Goal: Task Accomplishment & Management: Use online tool/utility

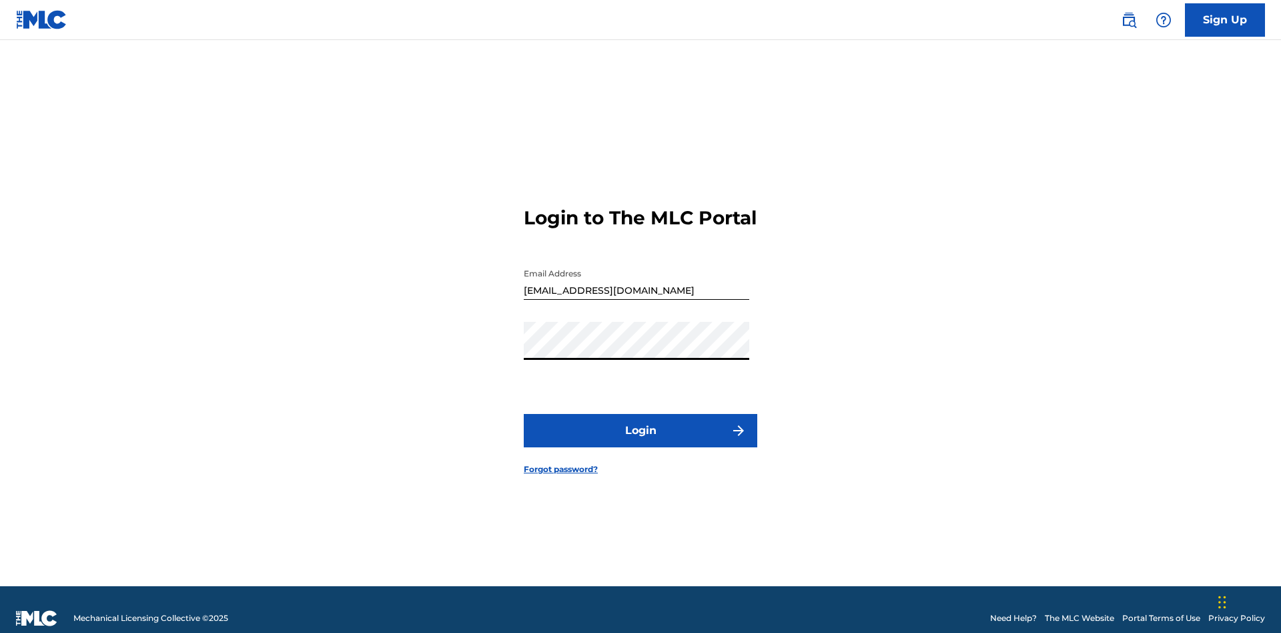
click at [641, 424] on button "Login" at bounding box center [641, 430] width 234 height 33
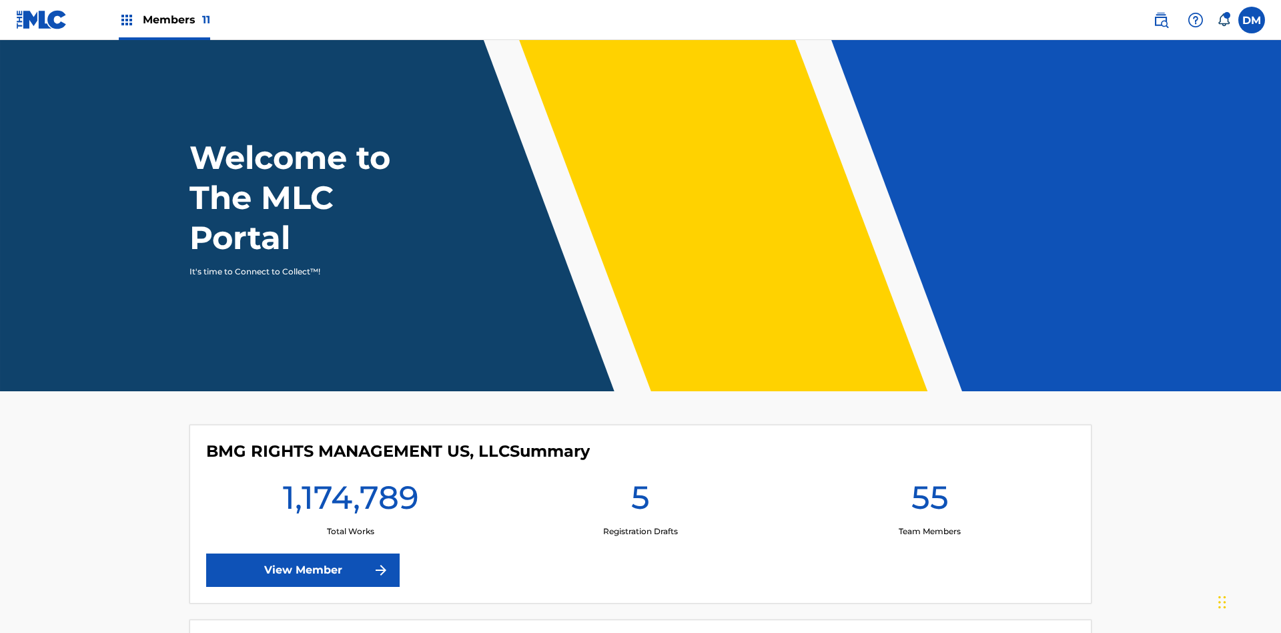
click at [164, 19] on span "Members 11" at bounding box center [176, 19] width 67 height 15
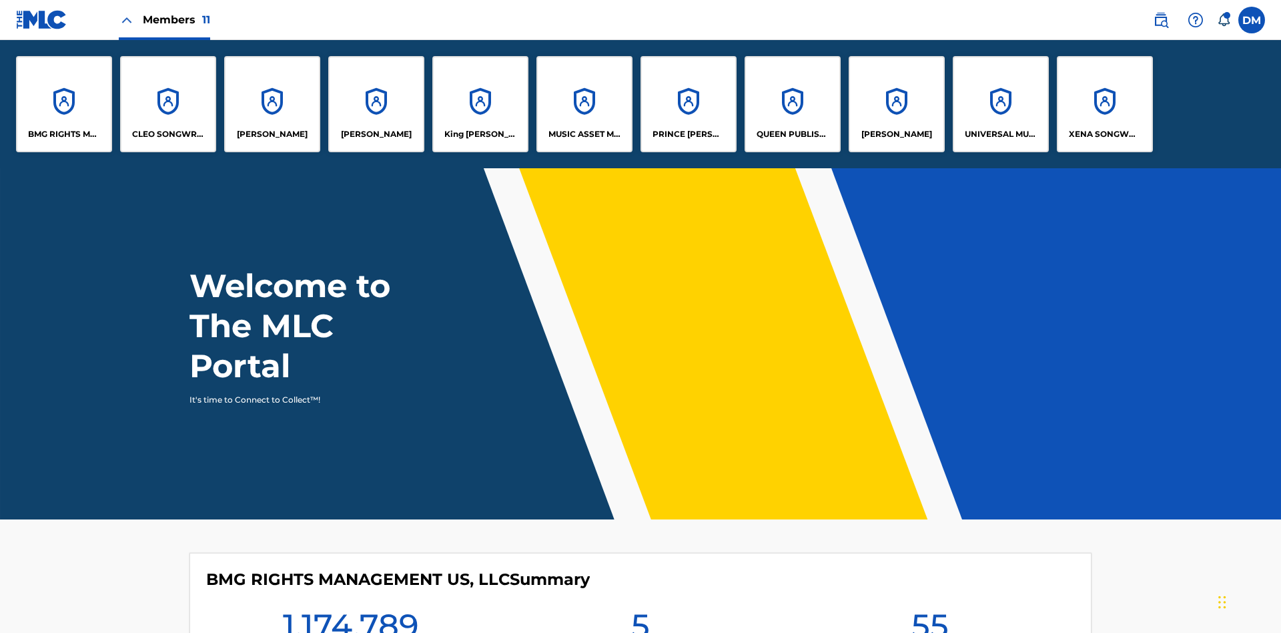
click at [376, 134] on p "[PERSON_NAME]" at bounding box center [376, 134] width 71 height 12
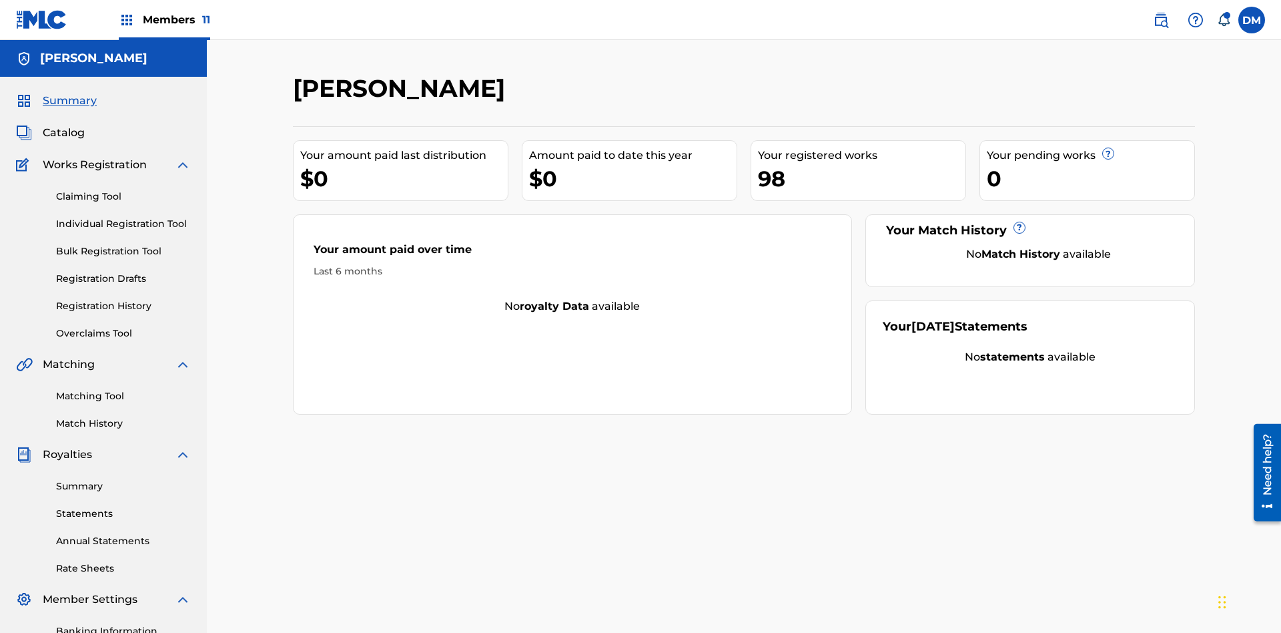
click at [123, 326] on link "Overclaims Tool" at bounding box center [123, 333] width 135 height 14
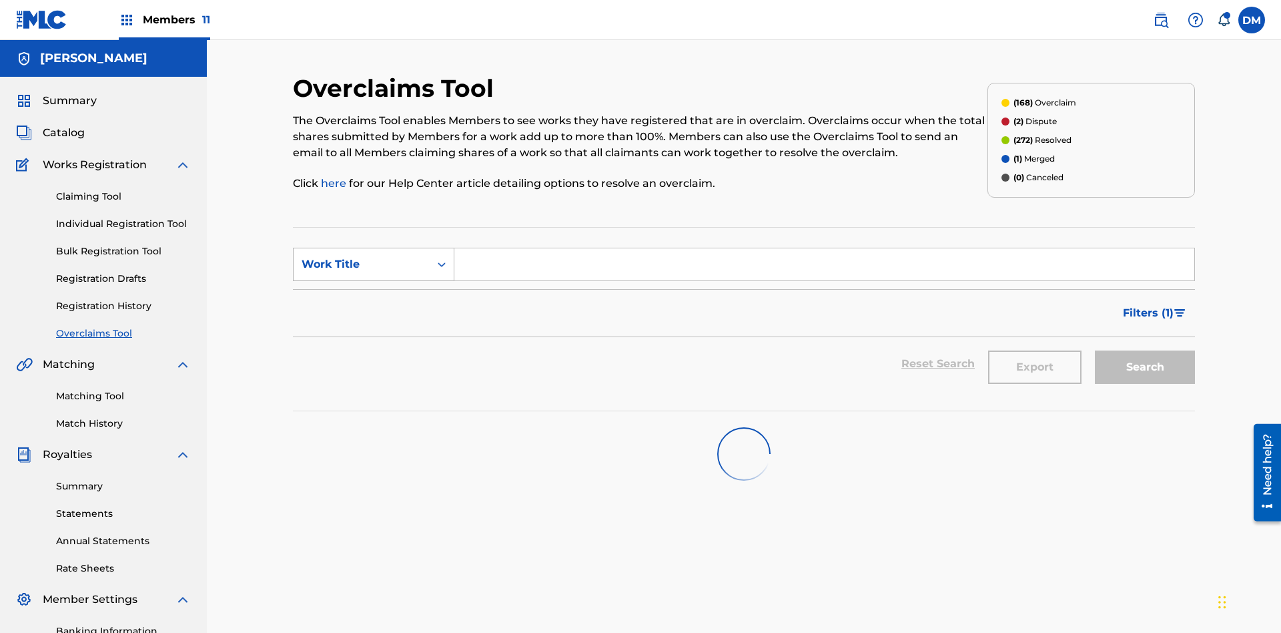
click at [362, 256] on div "Work Title" at bounding box center [362, 264] width 120 height 16
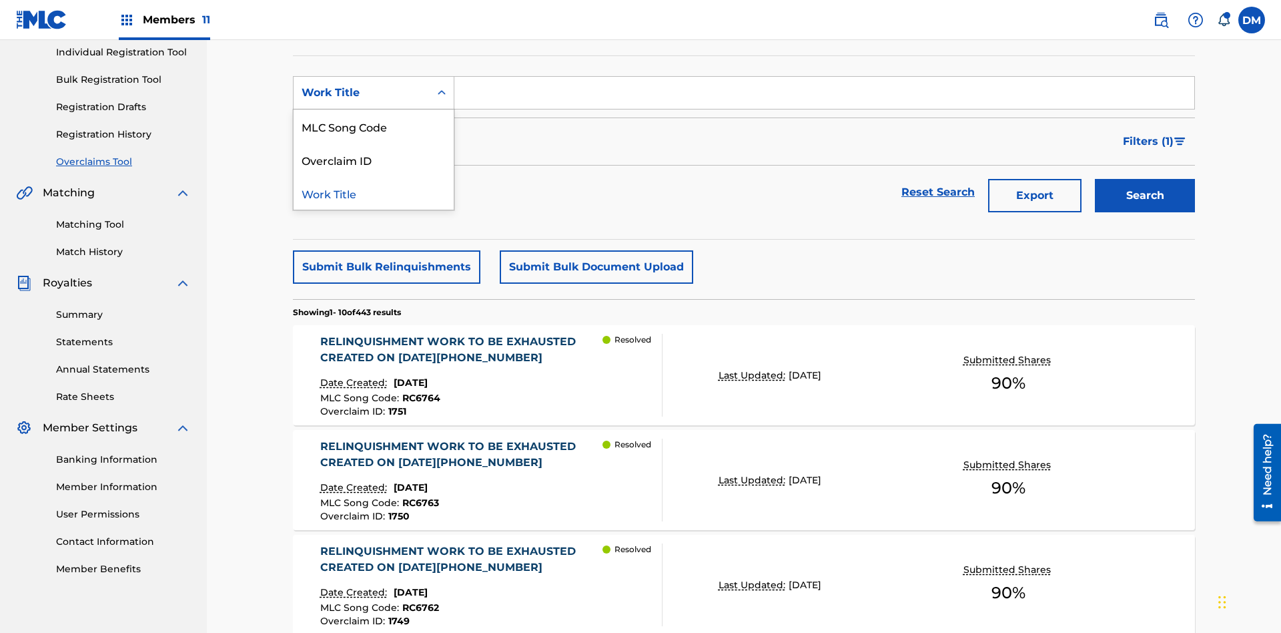
click at [374, 159] on div "Overclaim ID" at bounding box center [374, 159] width 160 height 33
click at [824, 96] on input "Search Form" at bounding box center [824, 93] width 740 height 32
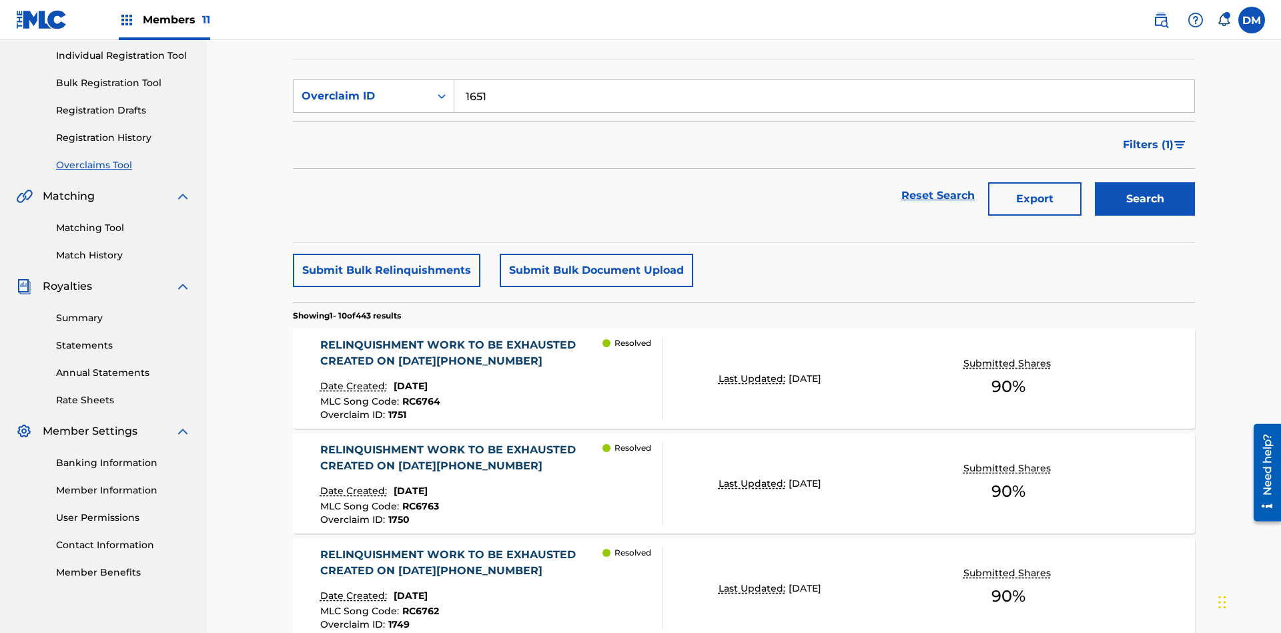
type input "1651"
click at [1145, 182] on button "Search" at bounding box center [1145, 198] width 100 height 33
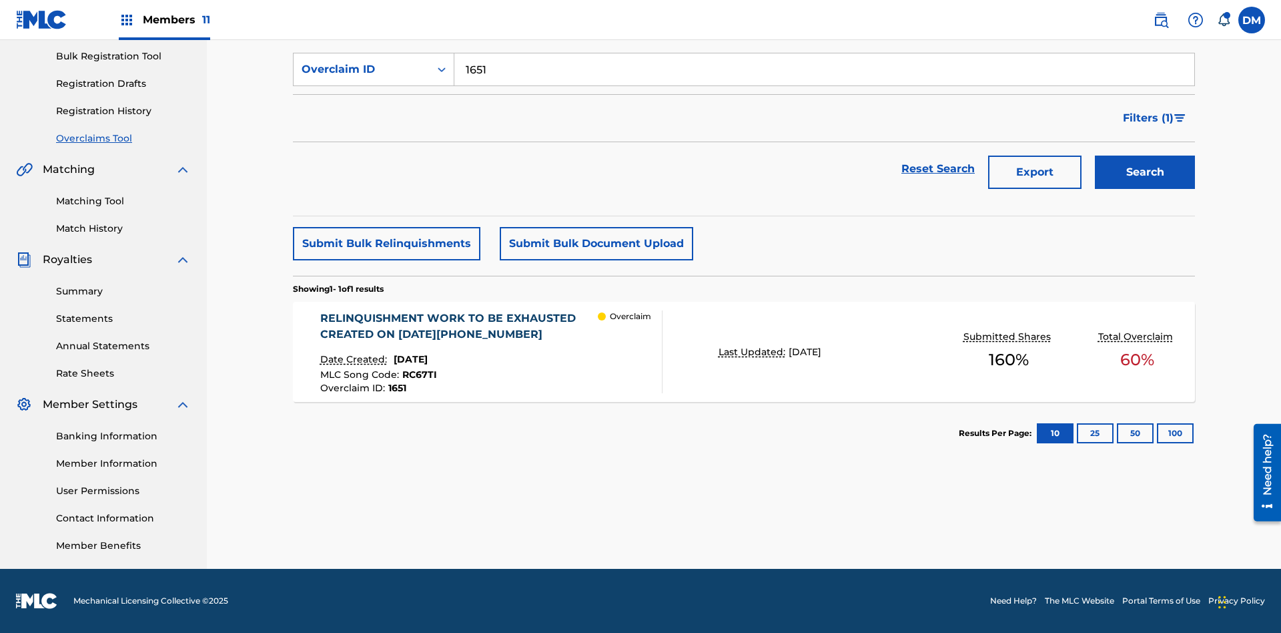
click at [458, 326] on div "RELINQUISHMENT WORK TO BE EXHAUSTED CREATED ON 2025 06 23 #1" at bounding box center [459, 326] width 278 height 32
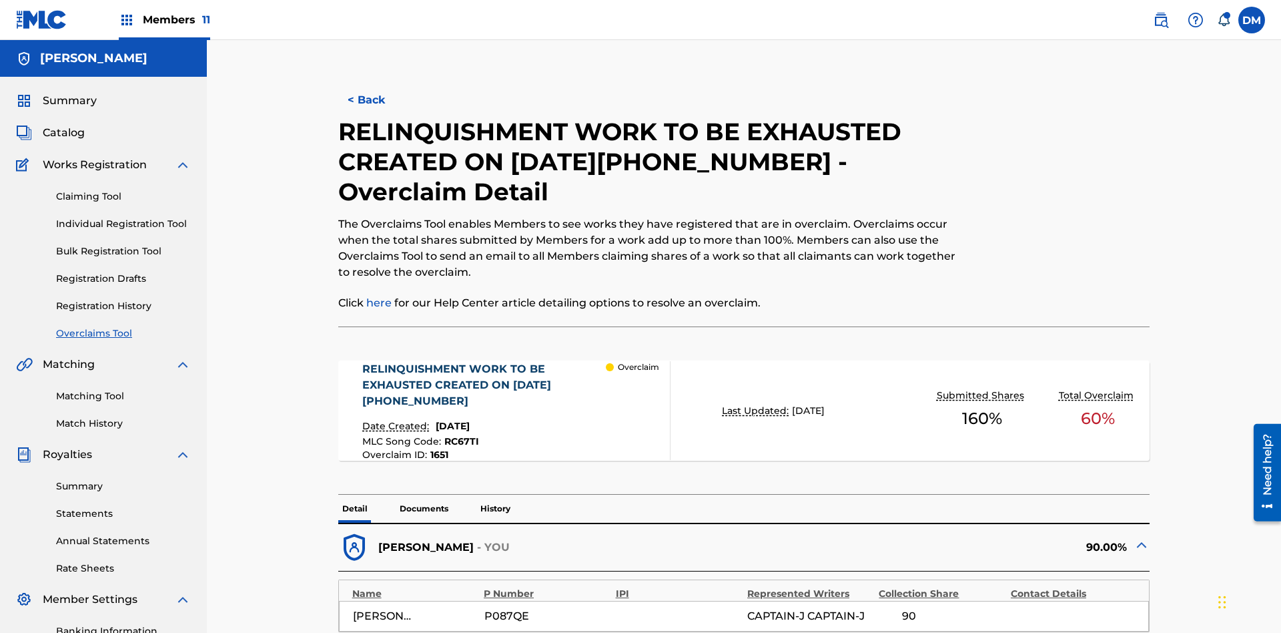
click at [423, 494] on p "Documents" at bounding box center [424, 508] width 57 height 28
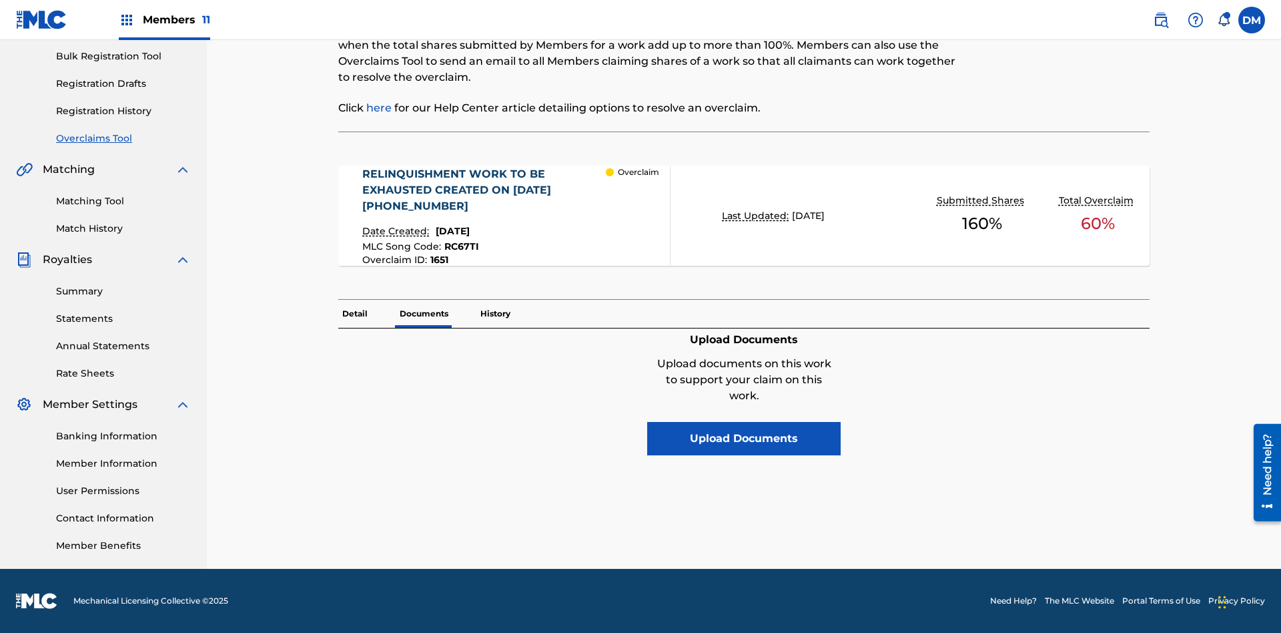
click at [744, 422] on button "Upload Documents" at bounding box center [743, 438] width 193 height 33
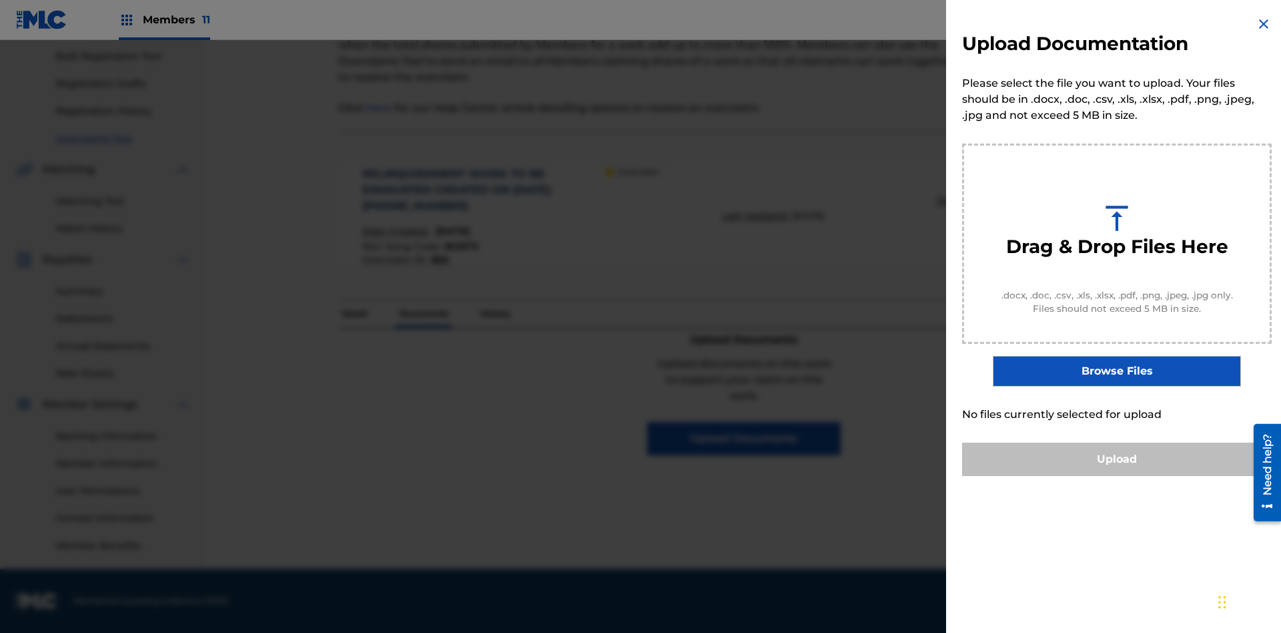
scroll to position [147, 0]
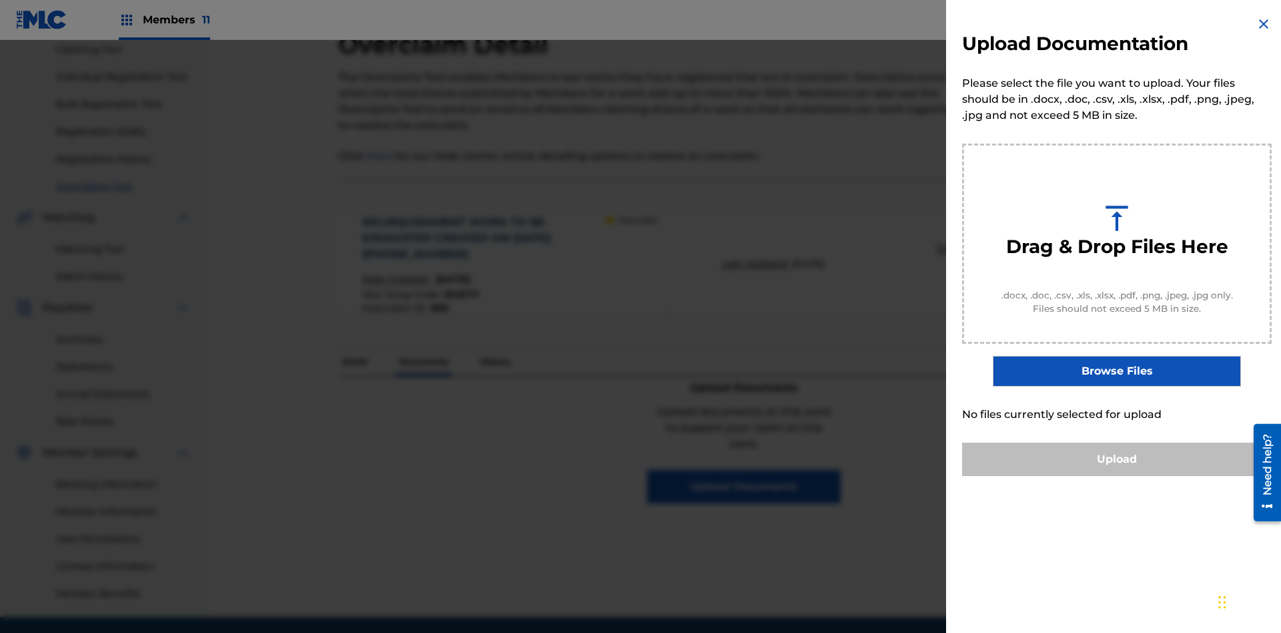
click at [1117, 476] on button "Upload" at bounding box center [1117, 458] width 310 height 33
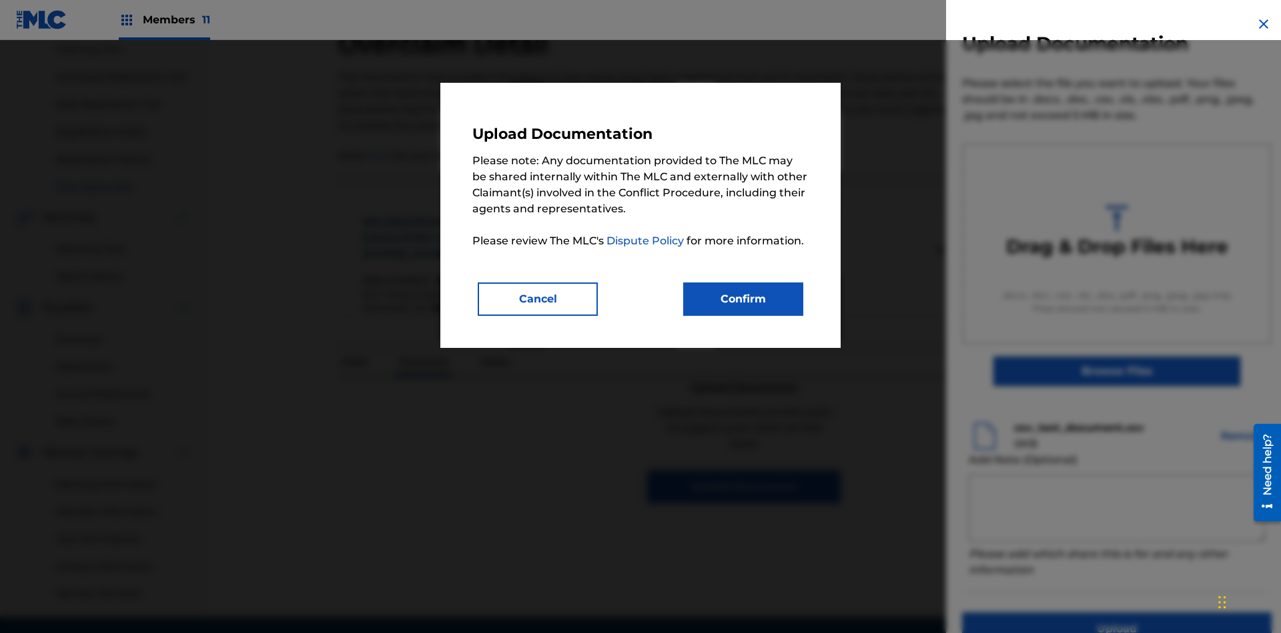
click at [743, 298] on button "Confirm" at bounding box center [743, 298] width 120 height 33
click at [1038, 612] on button "Upload" at bounding box center [1117, 628] width 310 height 33
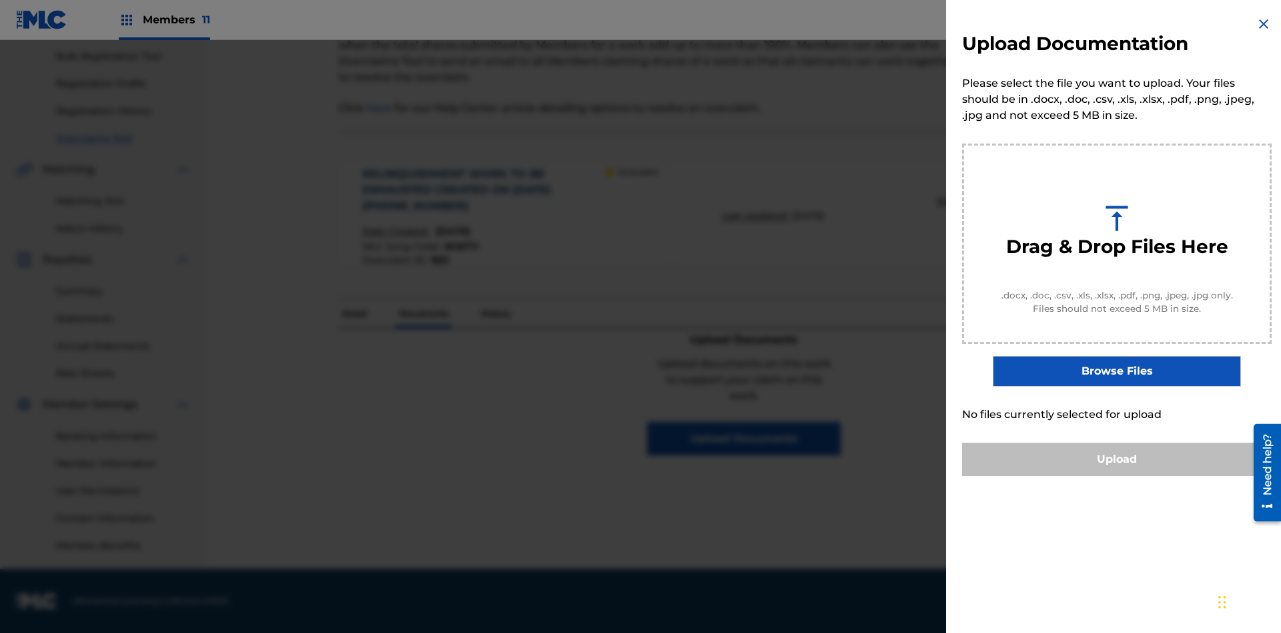
click at [1117, 476] on button "Upload" at bounding box center [1117, 458] width 310 height 33
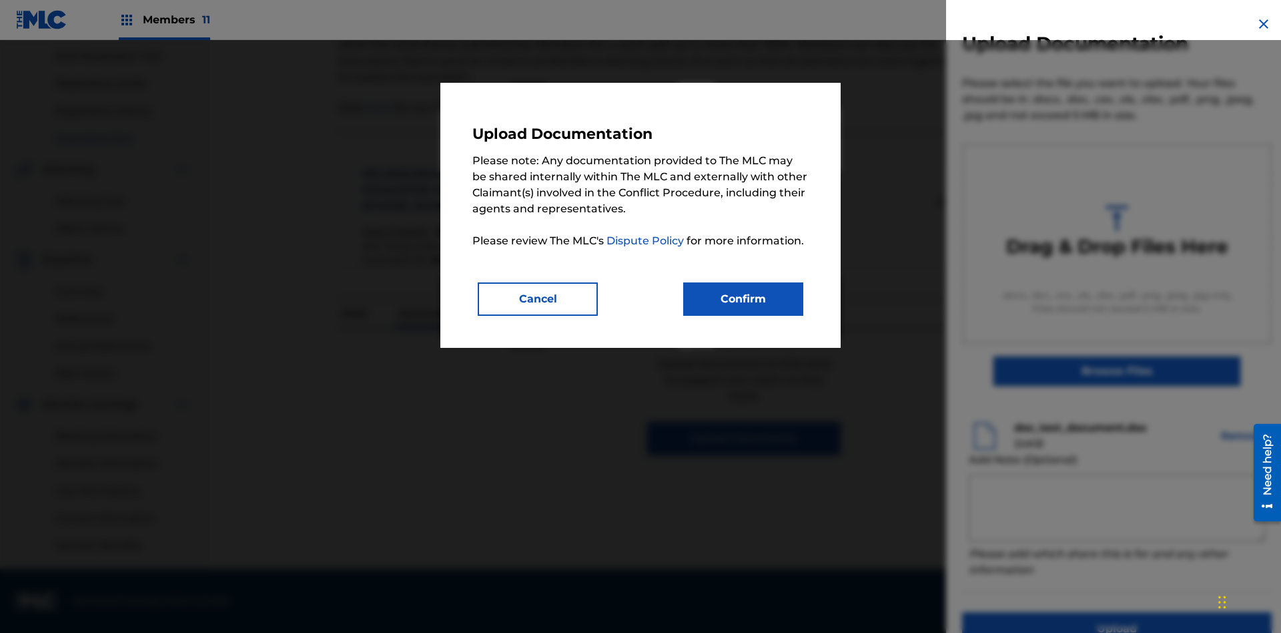
click at [743, 298] on button "Confirm" at bounding box center [743, 298] width 120 height 33
click at [1038, 612] on button "Upload" at bounding box center [1117, 628] width 310 height 33
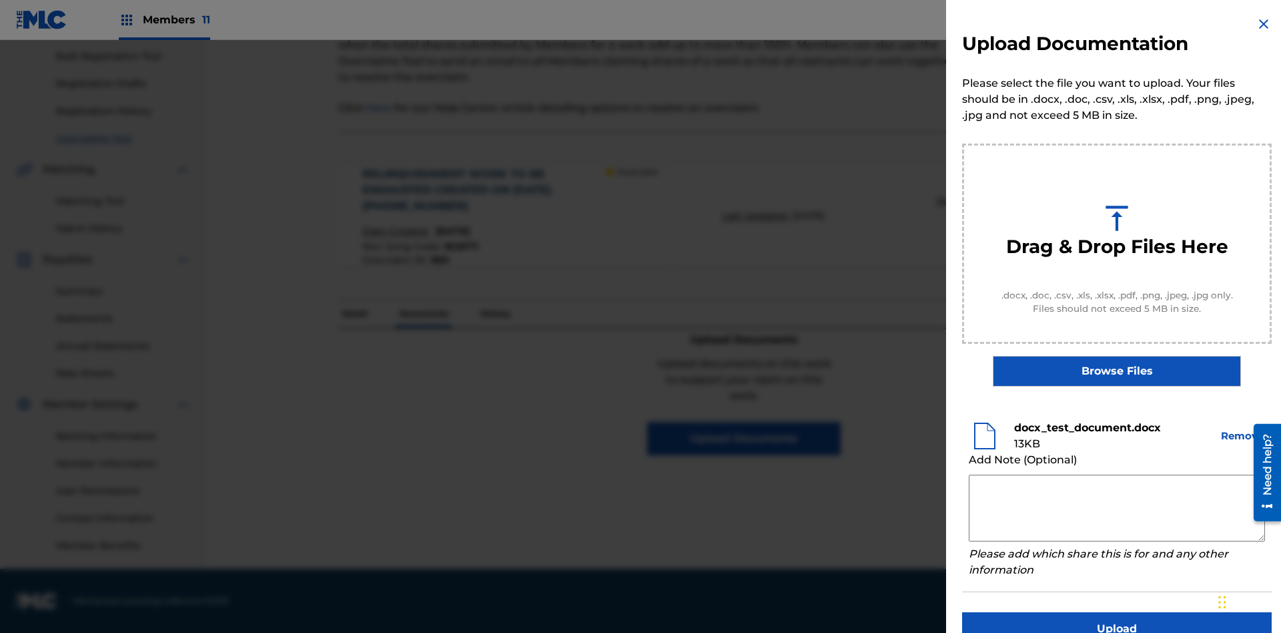
click at [1117, 612] on button "Upload" at bounding box center [1117, 628] width 310 height 33
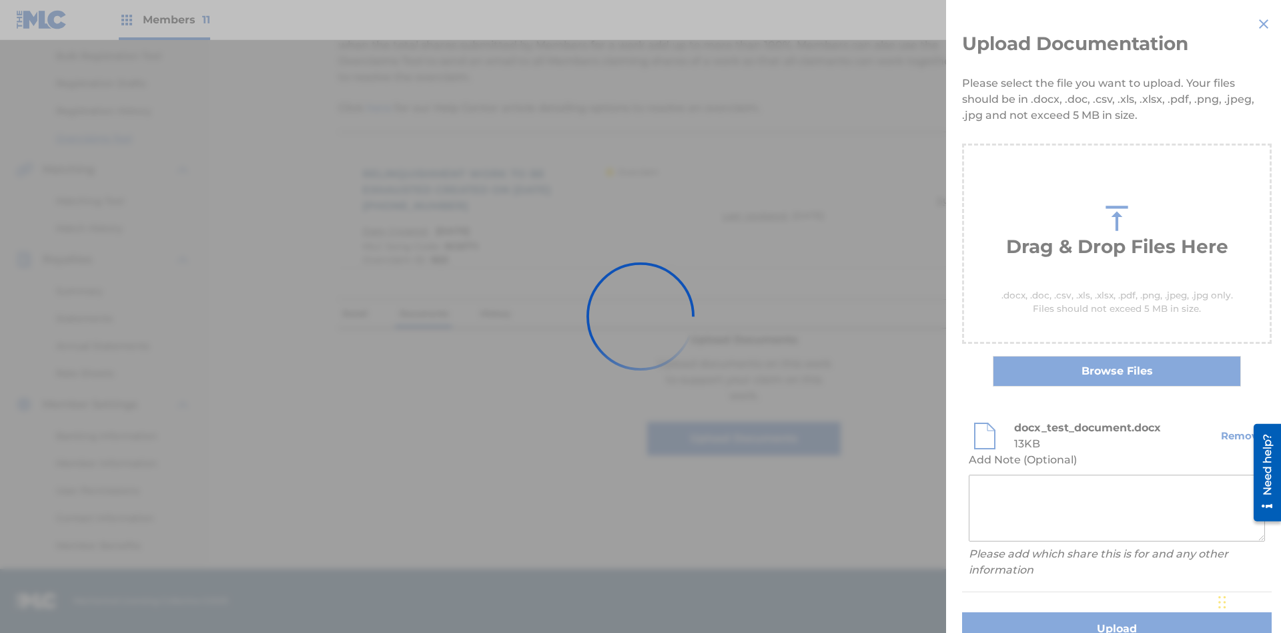
click at [1038, 612] on button "Upload" at bounding box center [1117, 628] width 310 height 33
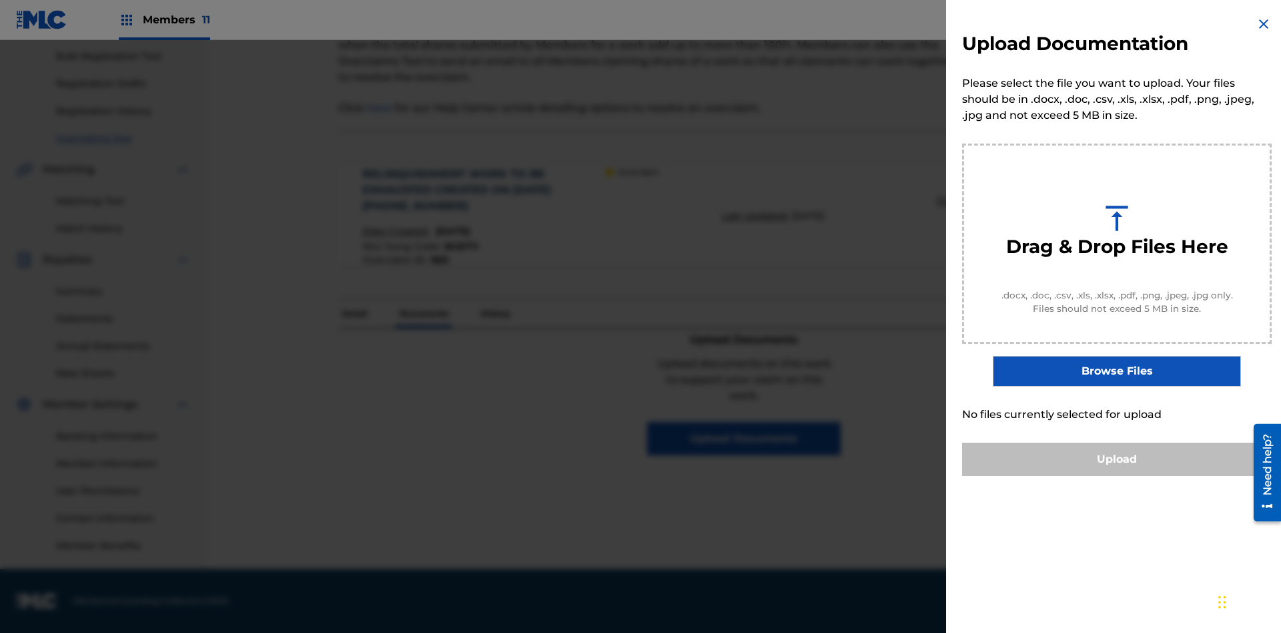
click at [1117, 476] on button "Upload" at bounding box center [1117, 458] width 310 height 33
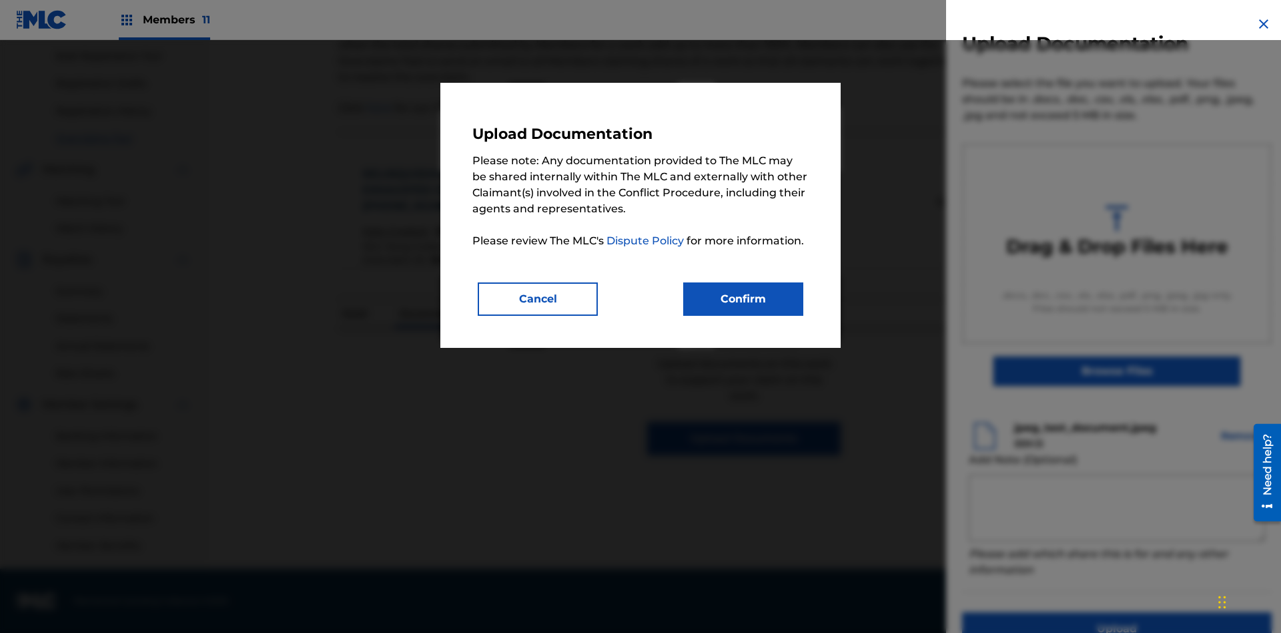
click at [743, 298] on button "Confirm" at bounding box center [743, 298] width 120 height 33
click at [1038, 612] on button "Upload" at bounding box center [1117, 628] width 310 height 33
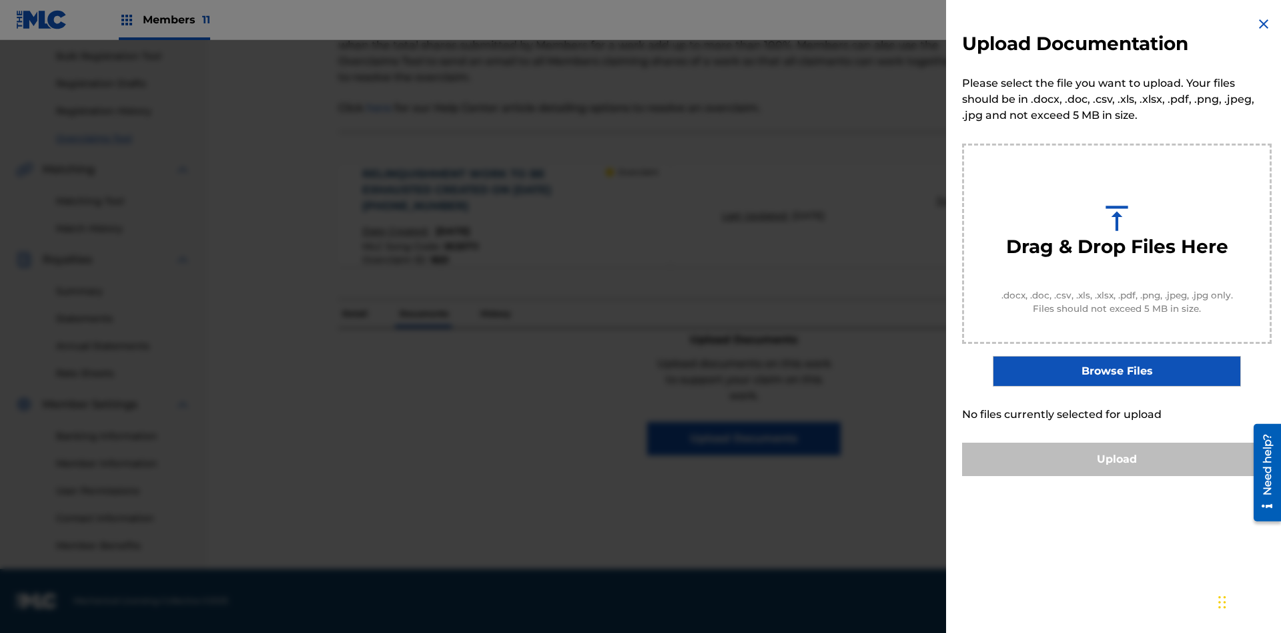
click at [1117, 476] on button "Upload" at bounding box center [1117, 458] width 310 height 33
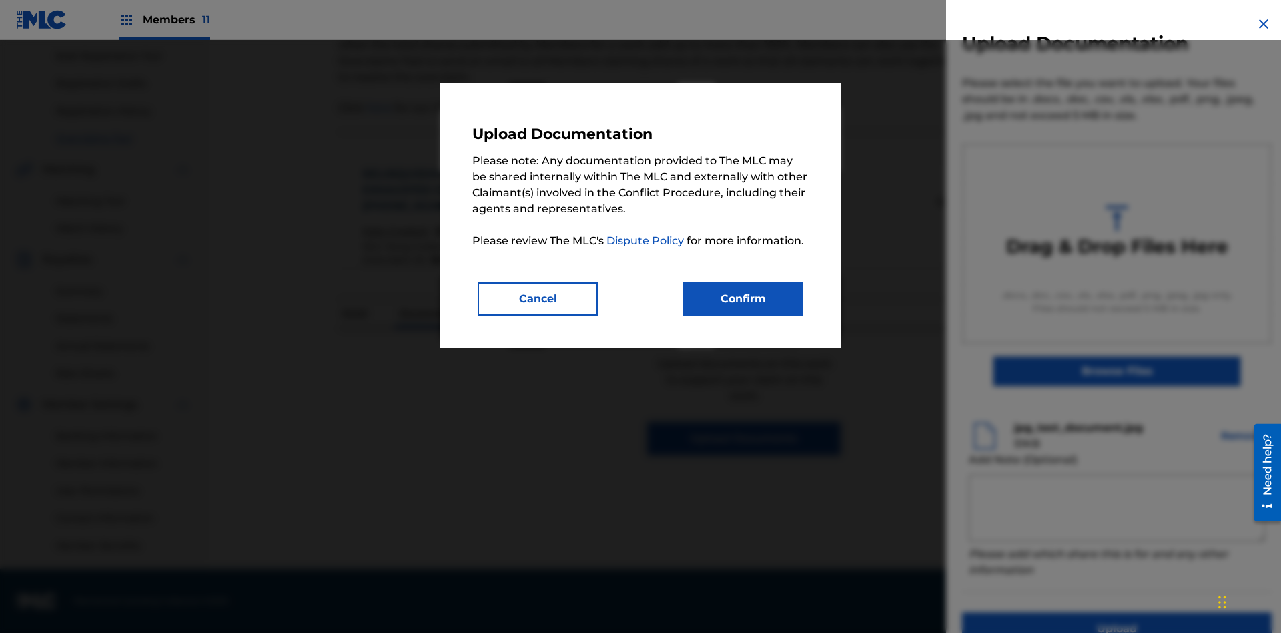
click at [743, 298] on button "Confirm" at bounding box center [743, 298] width 120 height 33
click at [1038, 612] on button "Upload" at bounding box center [1117, 628] width 310 height 33
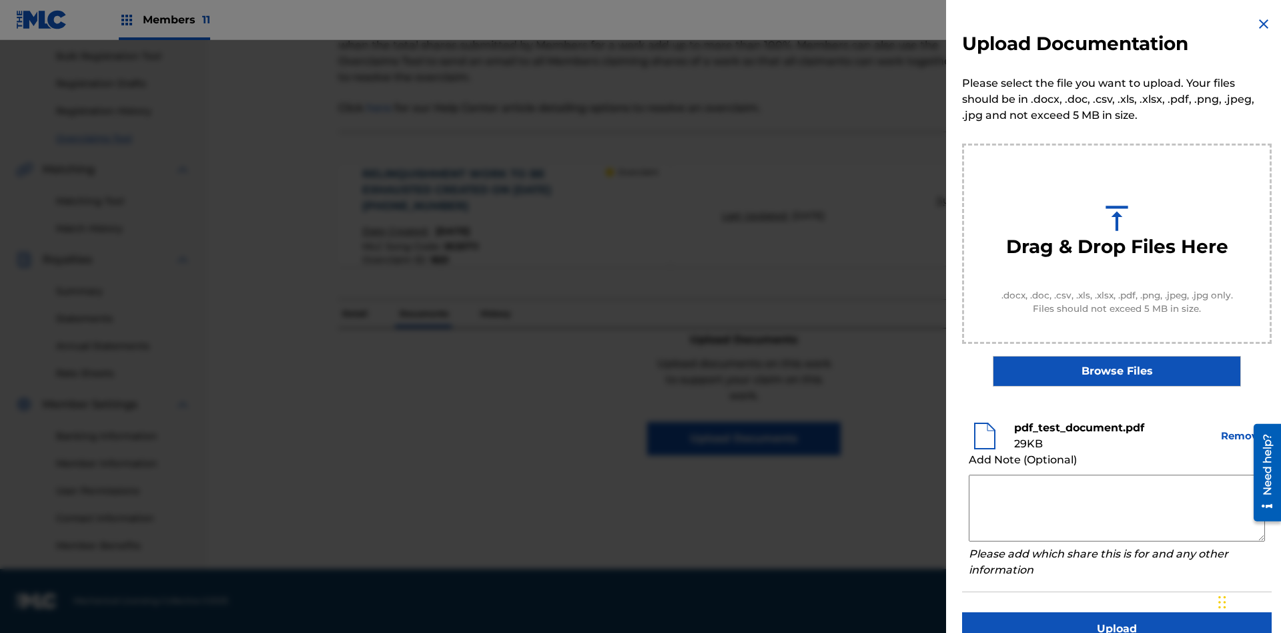
click at [1117, 612] on button "Upload" at bounding box center [1117, 628] width 310 height 33
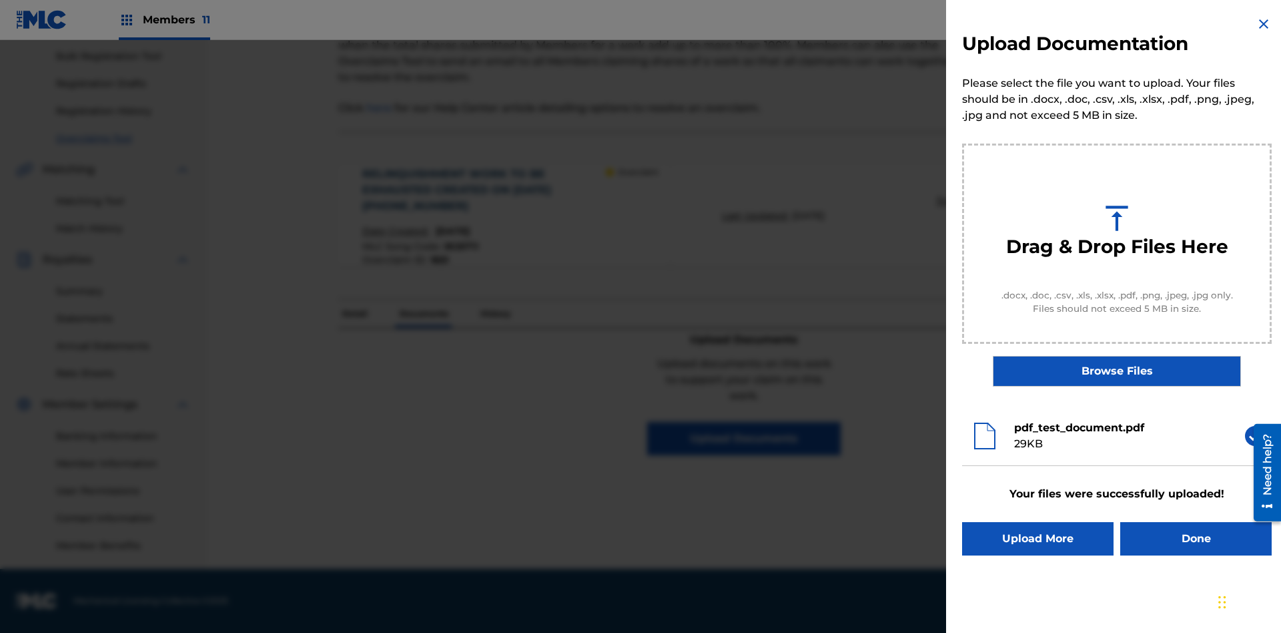
click at [1038, 538] on button "Upload More" at bounding box center [1037, 538] width 151 height 33
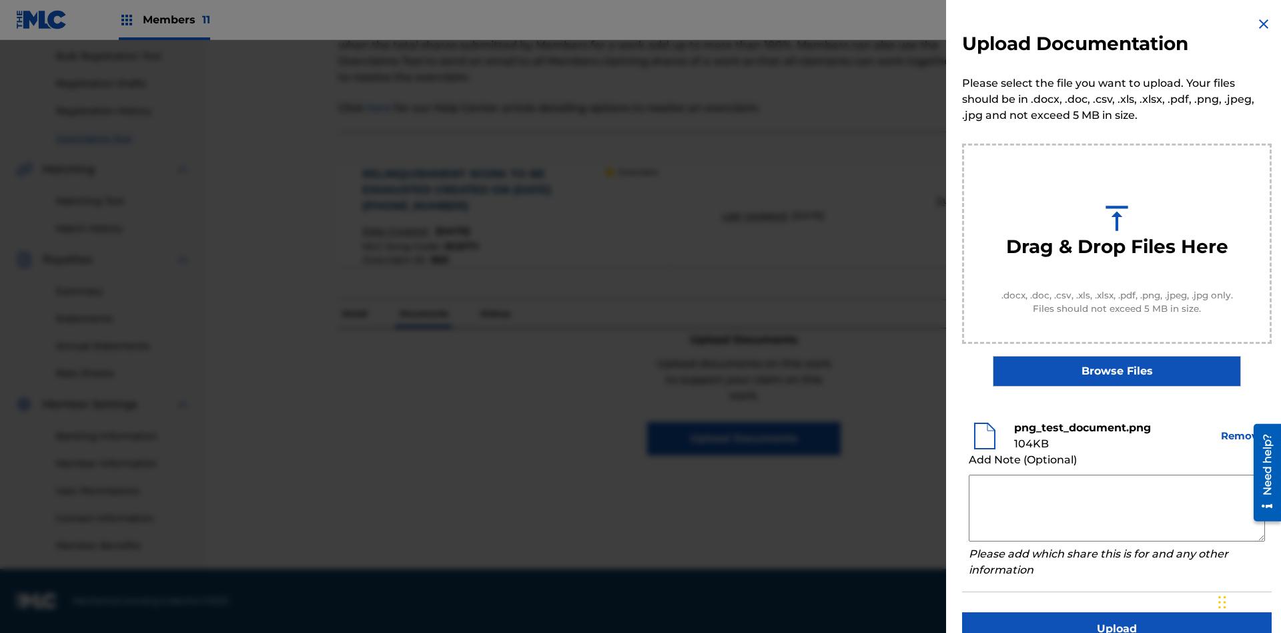
click at [1117, 612] on button "Upload" at bounding box center [1117, 628] width 310 height 33
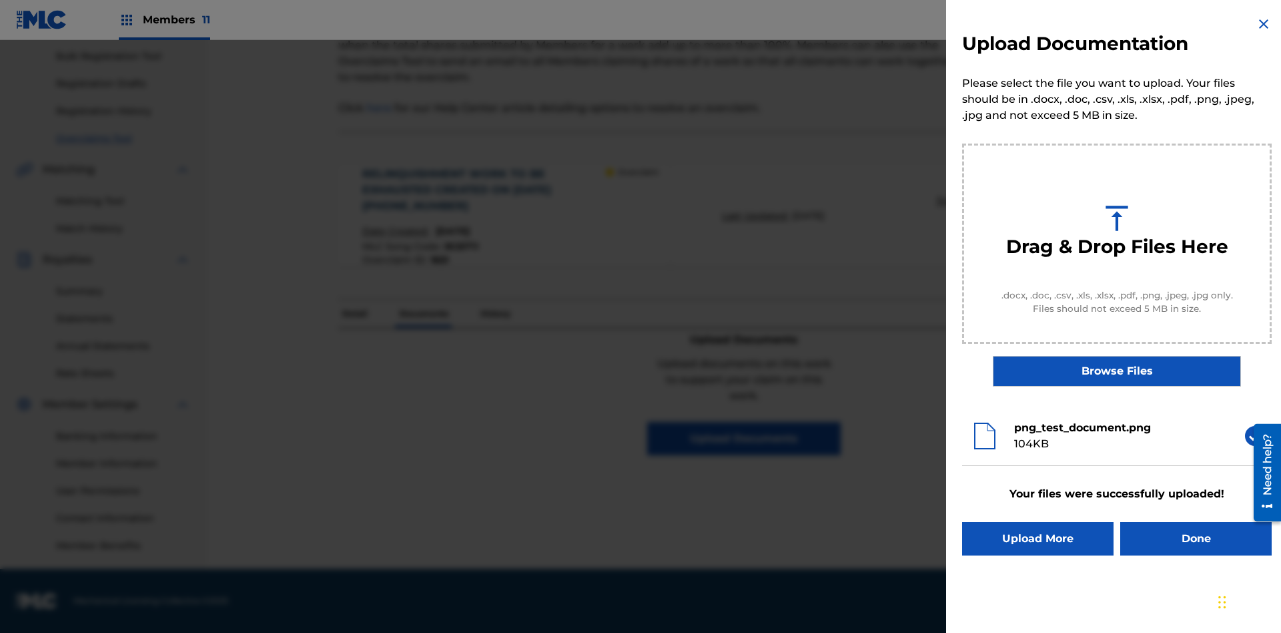
click at [1038, 538] on button "Upload More" at bounding box center [1037, 538] width 151 height 33
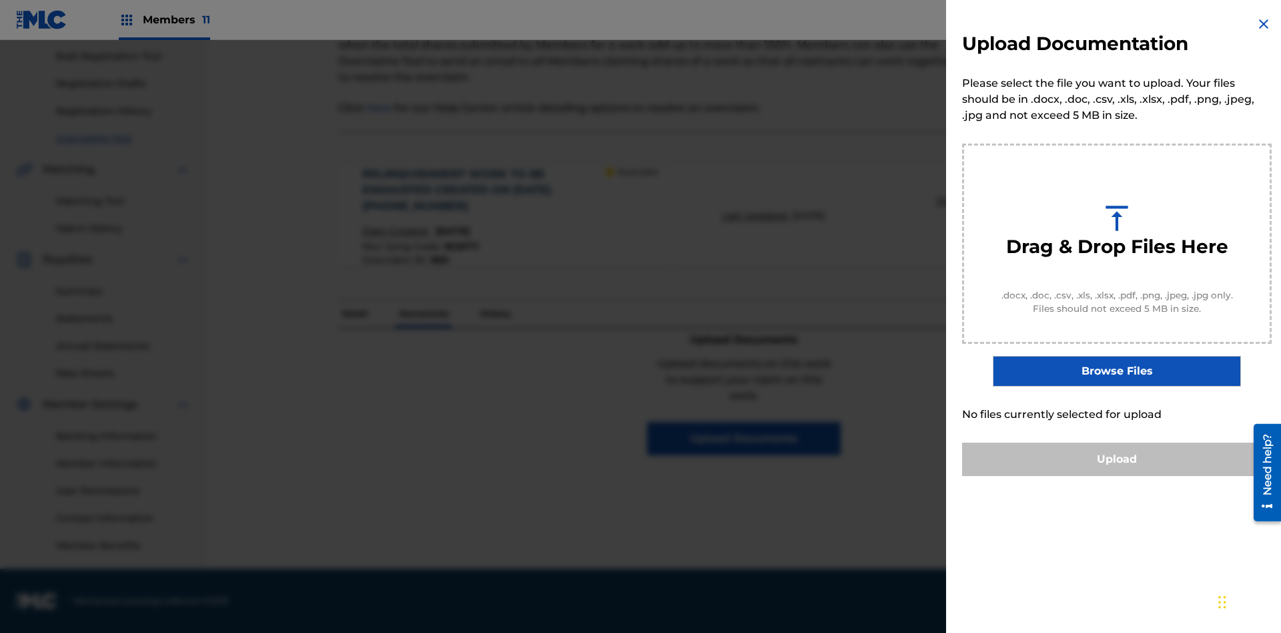
click at [1117, 476] on button "Upload" at bounding box center [1117, 458] width 310 height 33
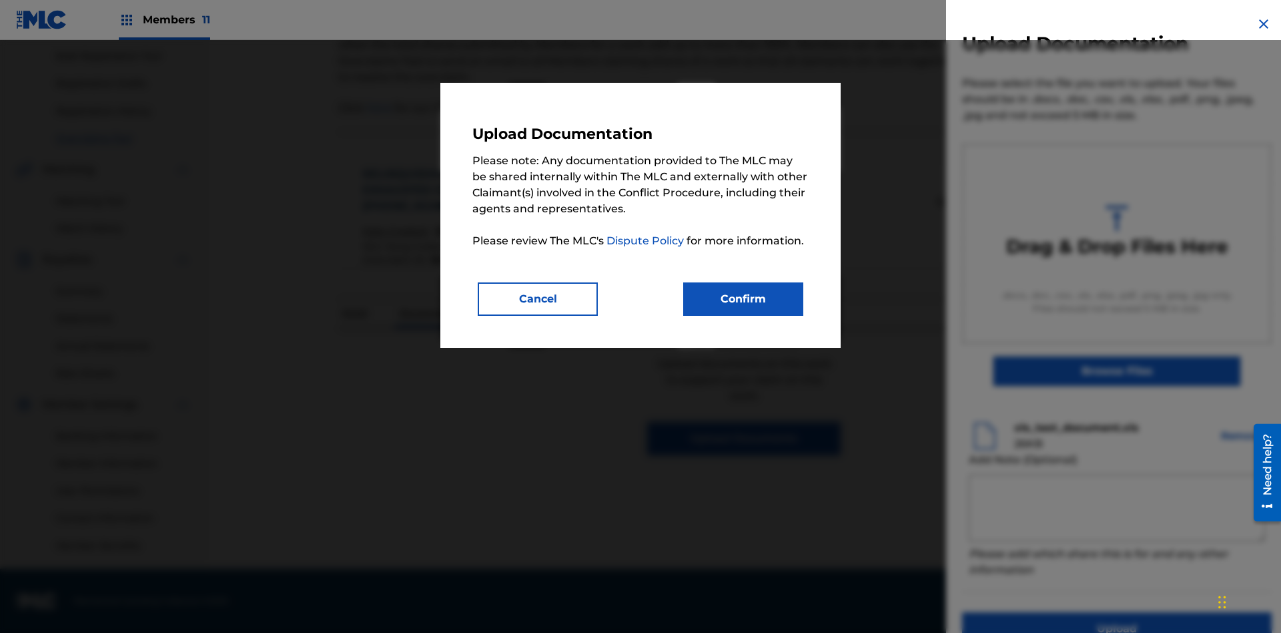
click at [743, 298] on button "Confirm" at bounding box center [743, 298] width 120 height 33
click at [1038, 612] on button "Upload" at bounding box center [1117, 628] width 310 height 33
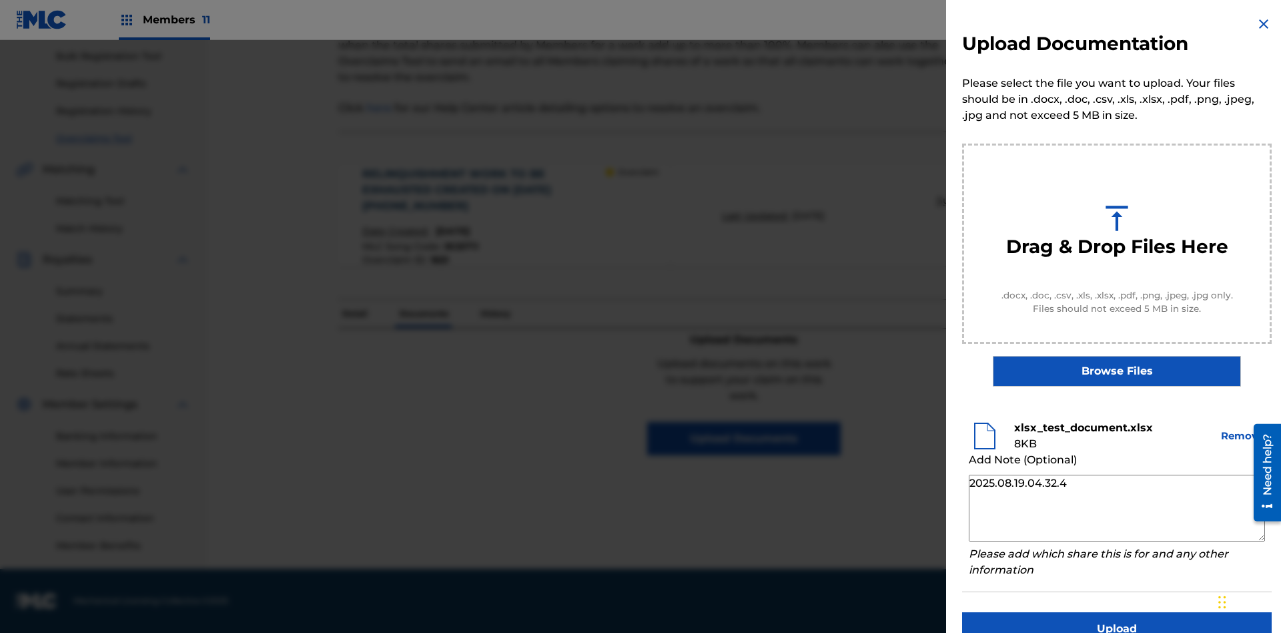
type textarea "2025.08.19.04.32.44"
click at [1117, 612] on button "Upload" at bounding box center [1117, 628] width 310 height 33
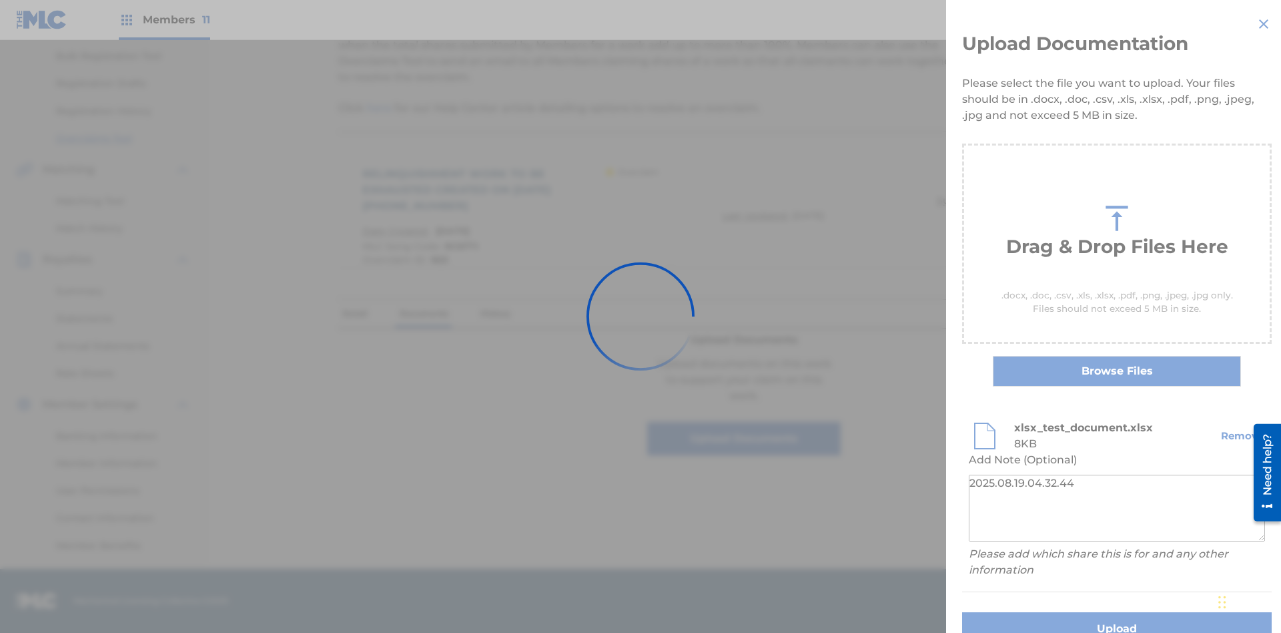
click at [423, 300] on p "Documents" at bounding box center [424, 314] width 57 height 28
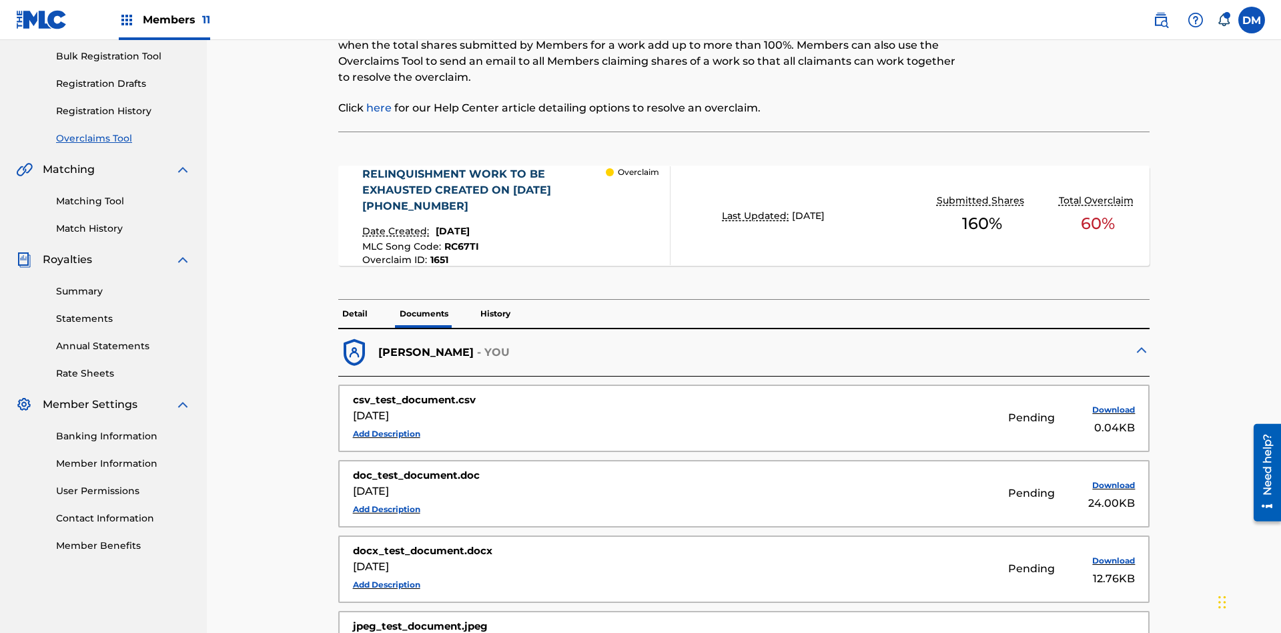
click at [386, 424] on button "Add Description" at bounding box center [386, 434] width 67 height 20
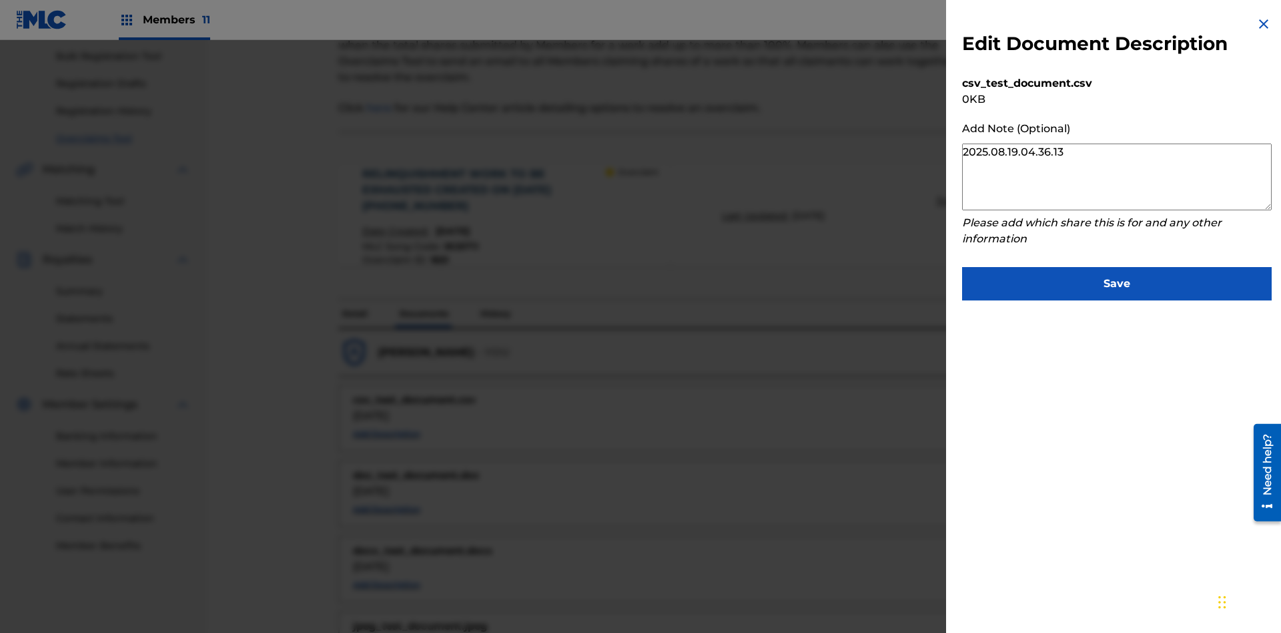
click at [1117, 280] on button "Save" at bounding box center [1117, 283] width 310 height 33
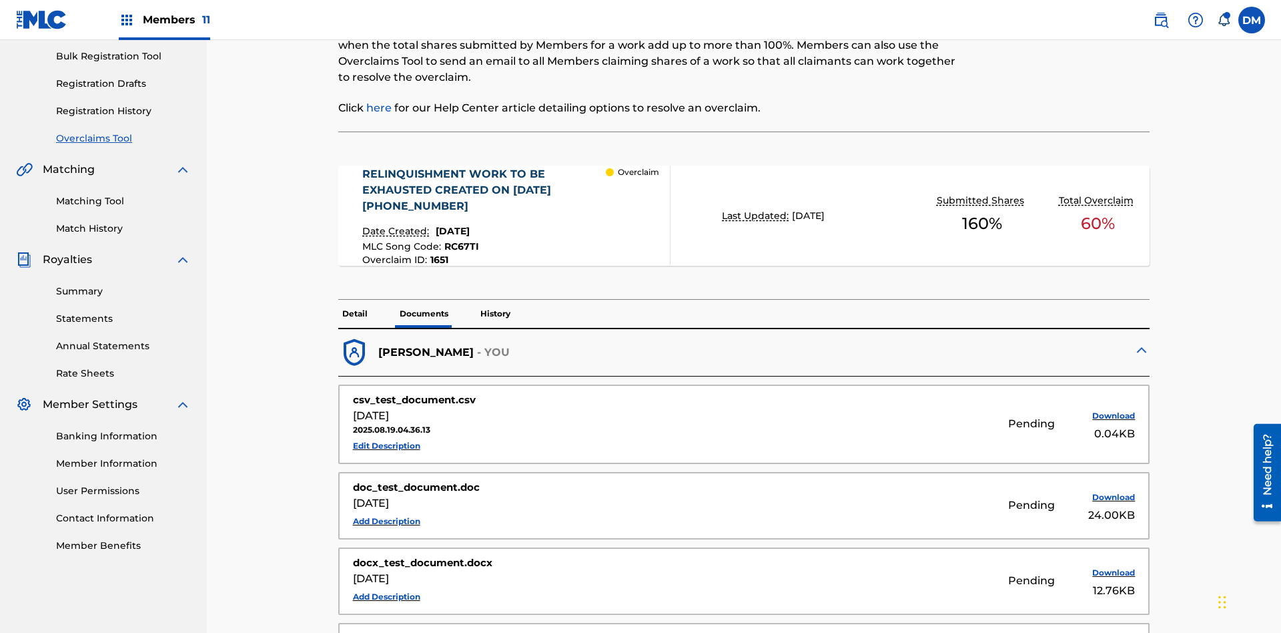
click at [386, 436] on button "Edit Description" at bounding box center [386, 446] width 67 height 20
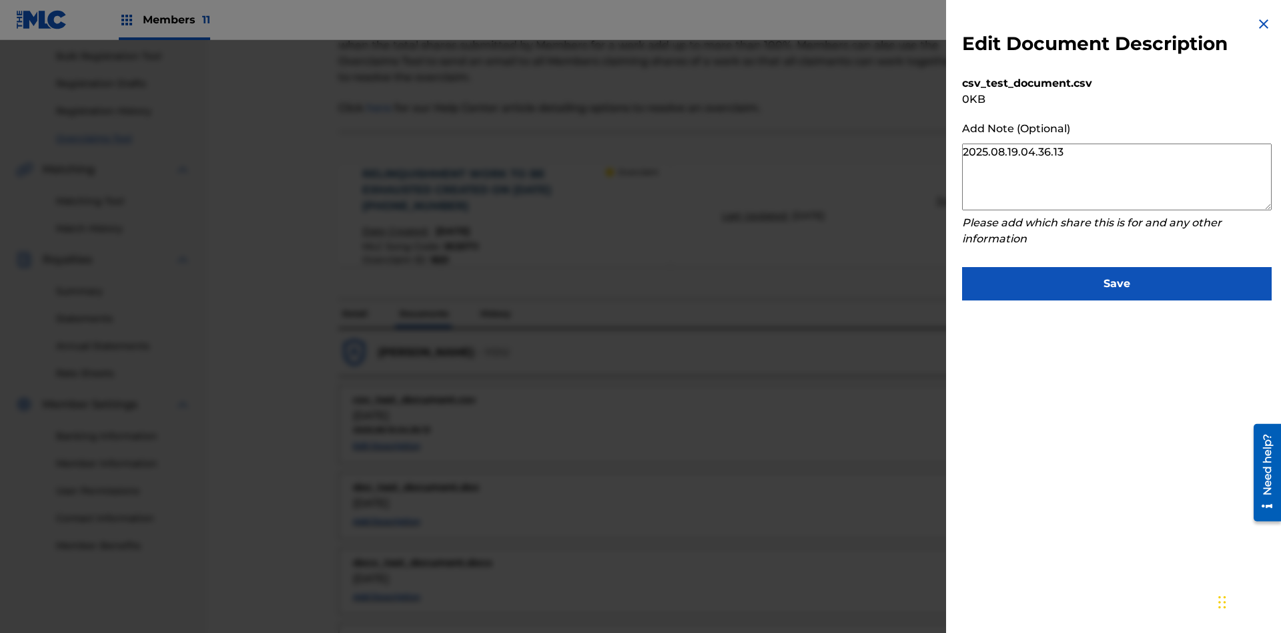
click at [1117, 177] on textarea "2025.08.19.04.36.13" at bounding box center [1117, 176] width 310 height 67
click at [1117, 280] on button "Save" at bounding box center [1117, 283] width 310 height 33
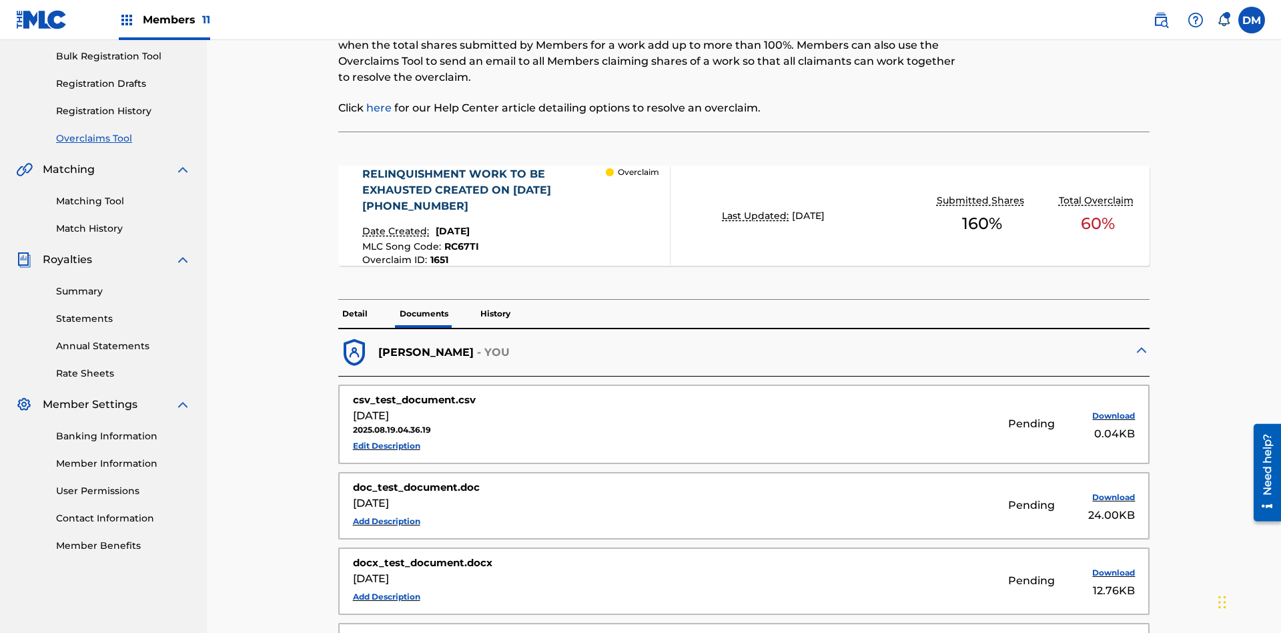
click at [494, 300] on p "History" at bounding box center [495, 314] width 38 height 28
